Goal: Task Accomplishment & Management: Manage account settings

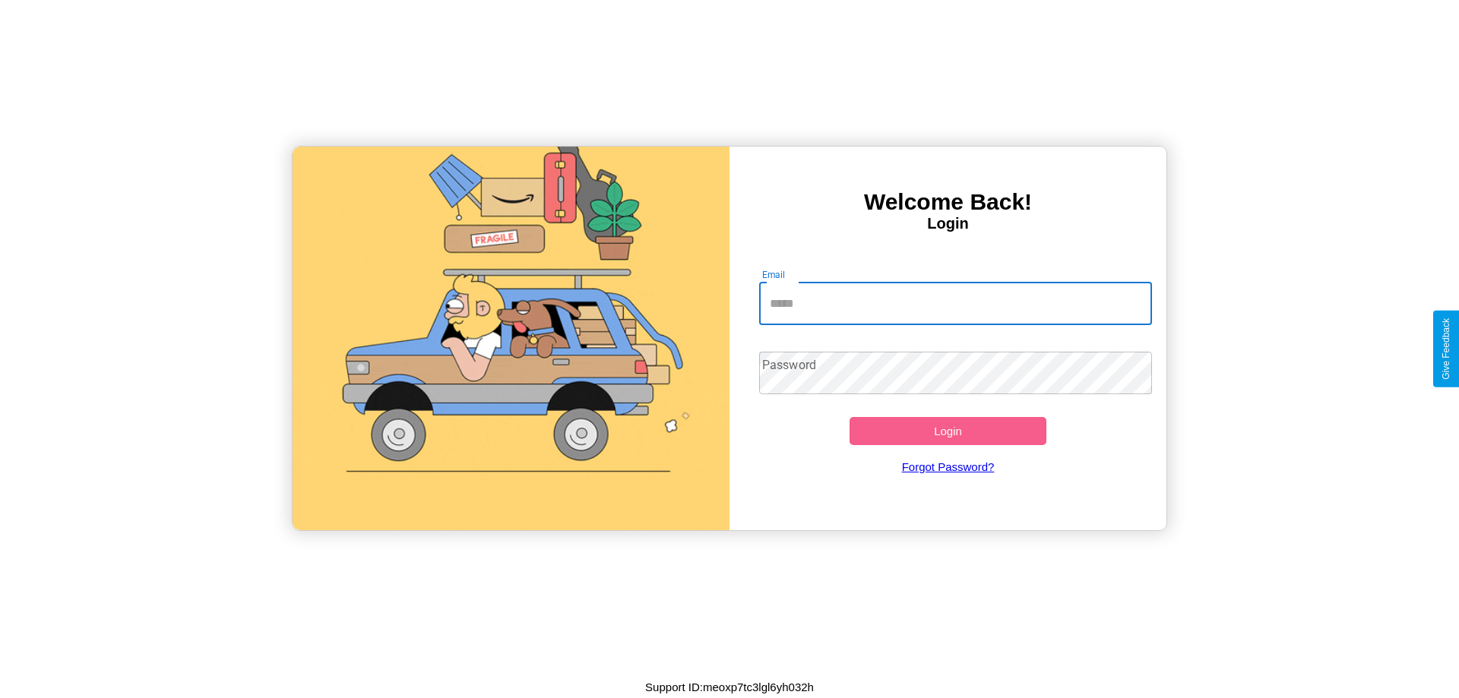
click at [955, 303] on input "Email" at bounding box center [956, 304] width 394 height 43
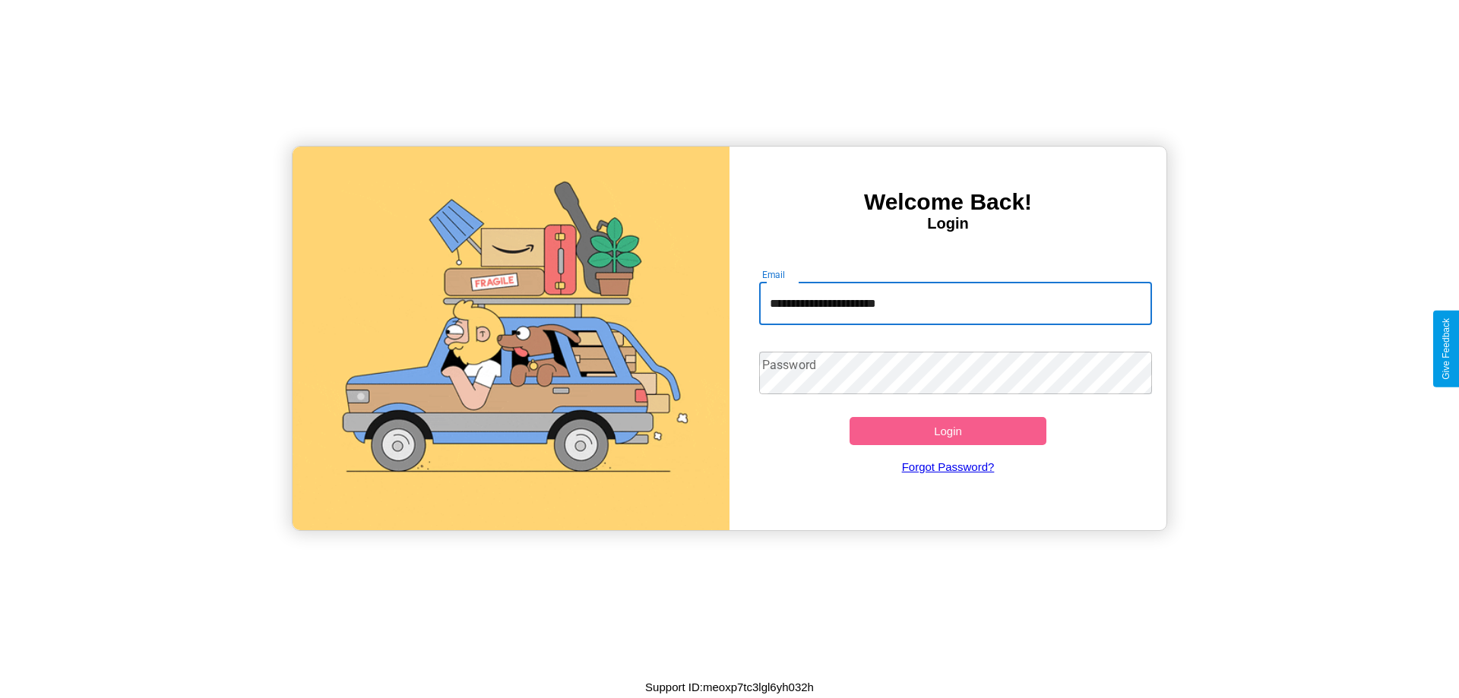
type input "**********"
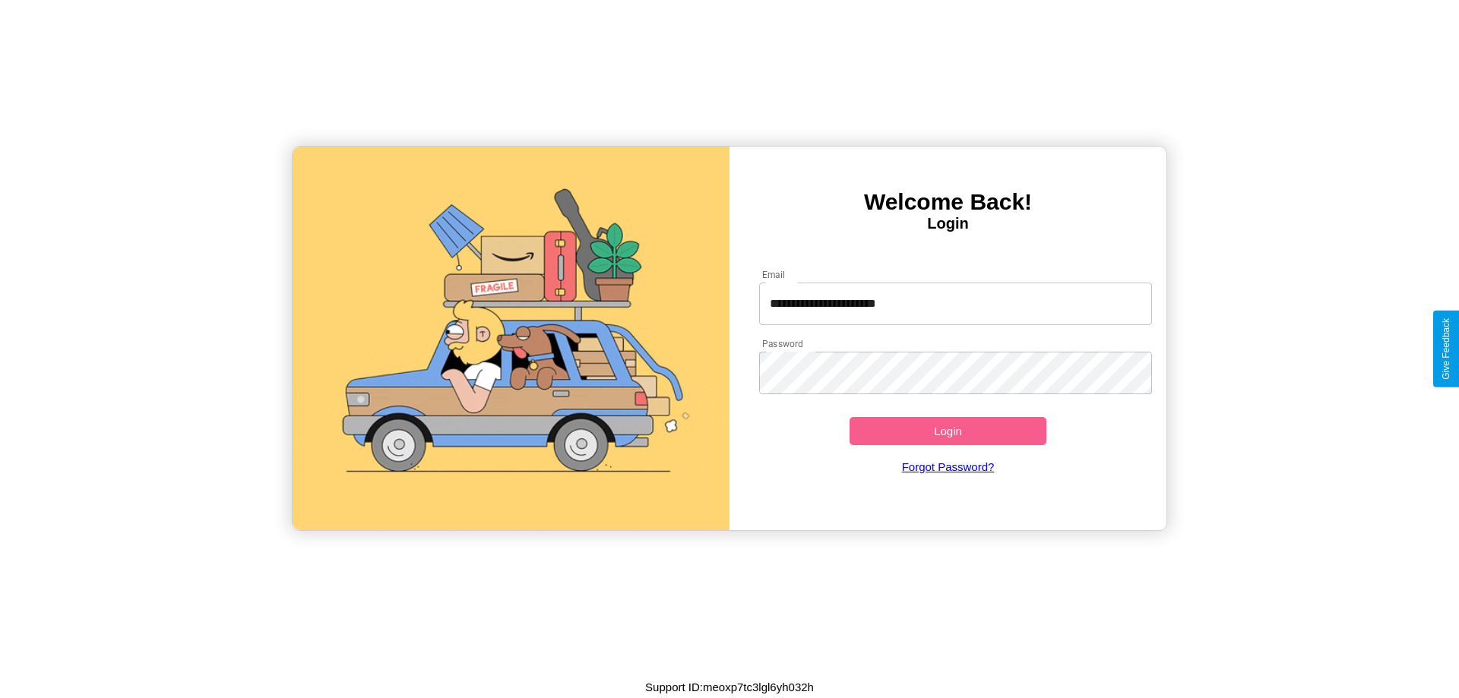
click at [947, 431] on button "Login" at bounding box center [947, 431] width 197 height 28
